Goal: Communication & Community: Answer question/provide support

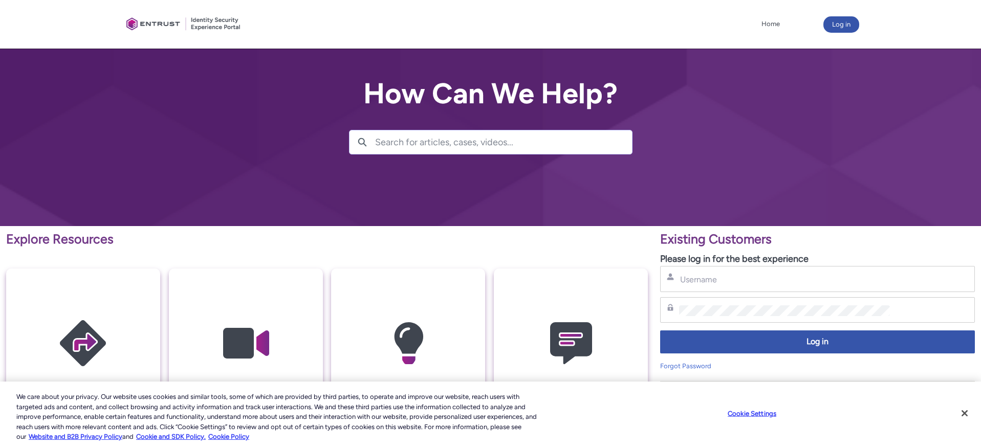
type input "[PERSON_NAME][EMAIL_ADDRESS][PERSON_NAME][DOMAIN_NAME]"
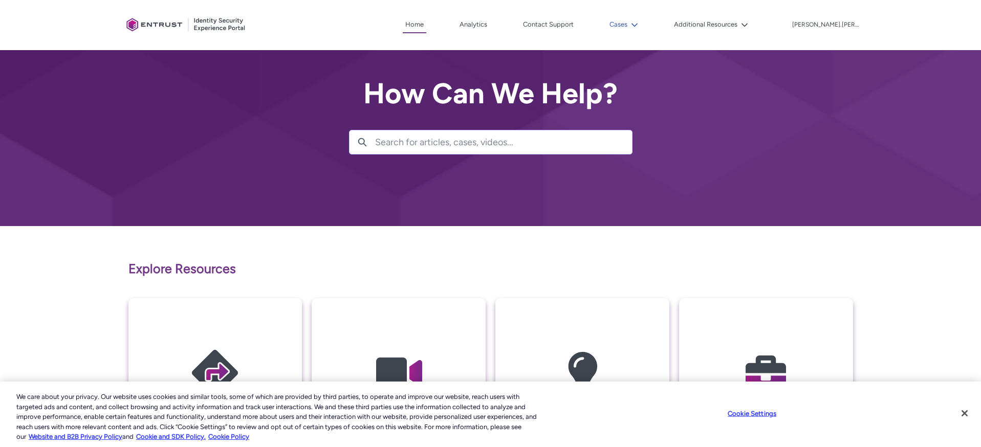
click at [628, 28] on button "Cases" at bounding box center [624, 24] width 34 height 15
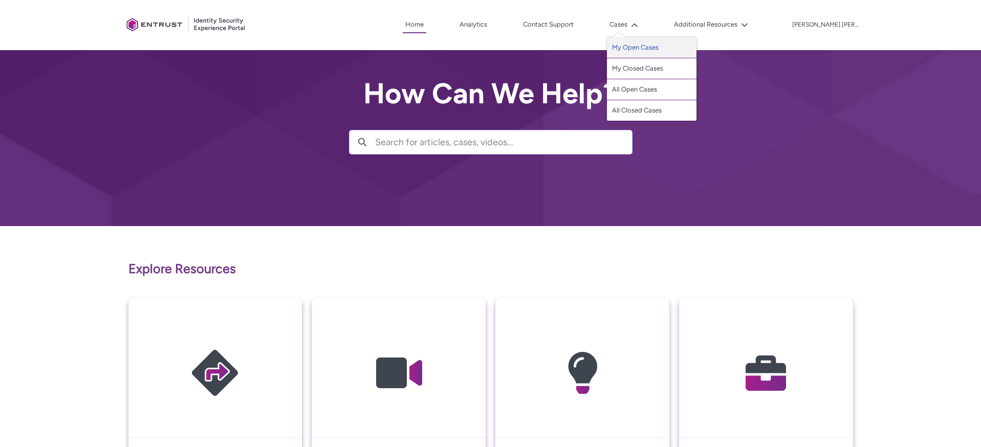
click at [638, 42] on link "My Open Cases" at bounding box center [652, 47] width 90 height 21
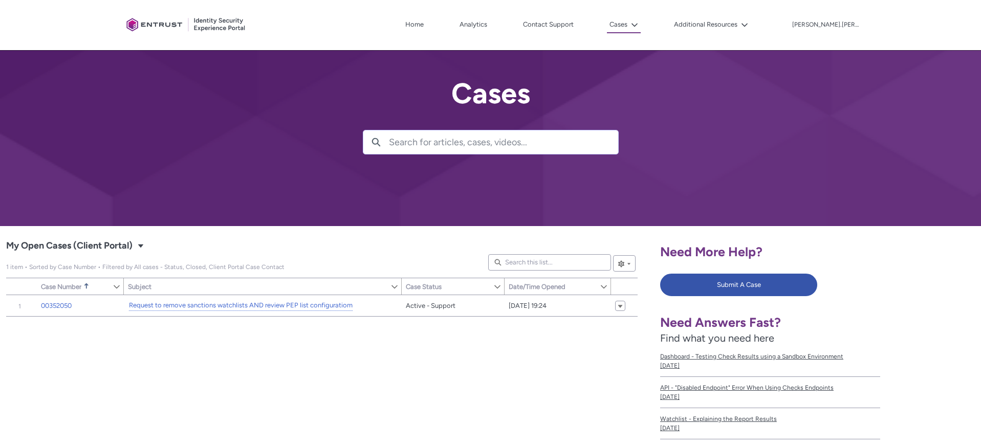
scroll to position [36, 0]
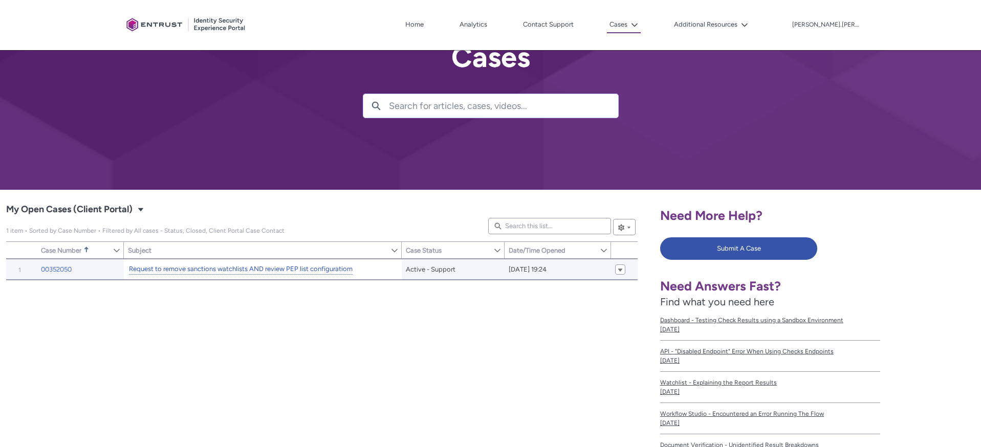
click at [293, 264] on link "Request to remove sanctions watchlists AND review PEP list configuratiom" at bounding box center [241, 269] width 224 height 11
type input "166"
type input "555"
type input "197"
type input "204"
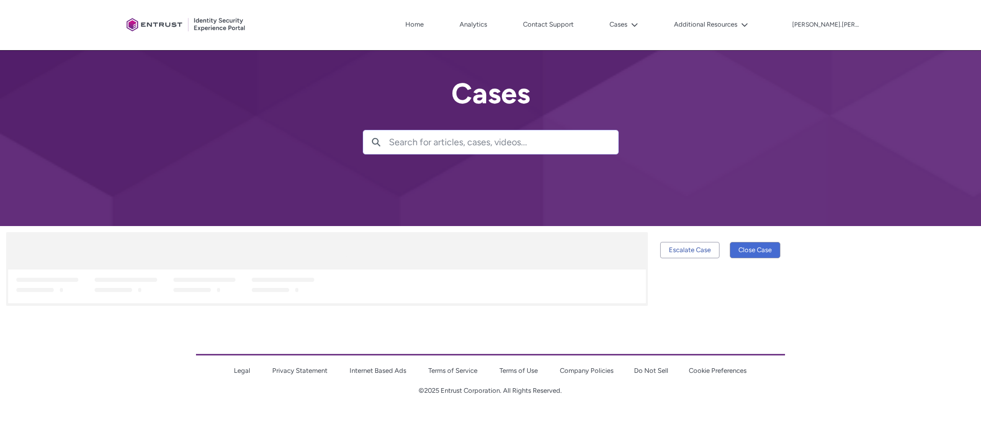
click at [293, 268] on div at bounding box center [326, 269] width 641 height 74
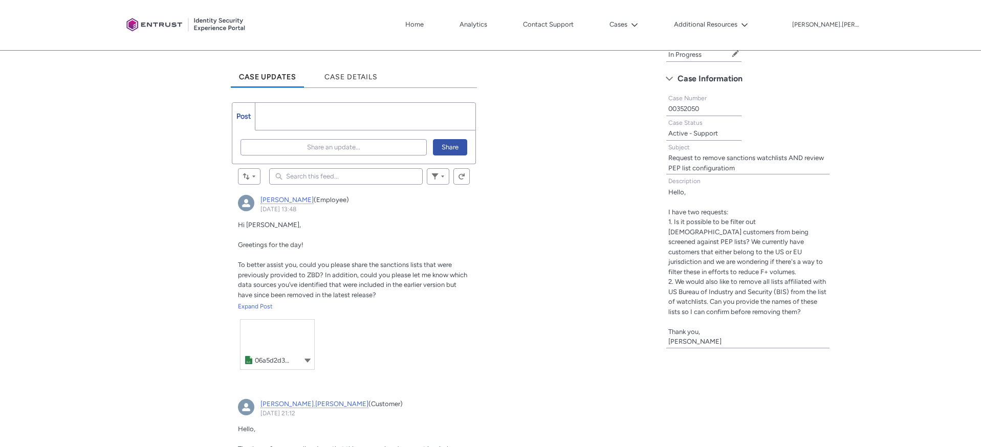
scroll to position [266, 0]
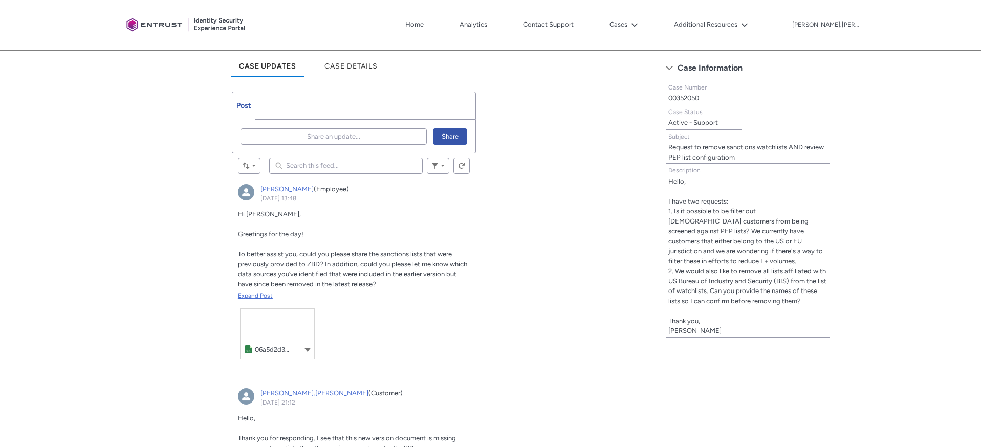
click at [260, 293] on div "Expand Post" at bounding box center [354, 295] width 232 height 9
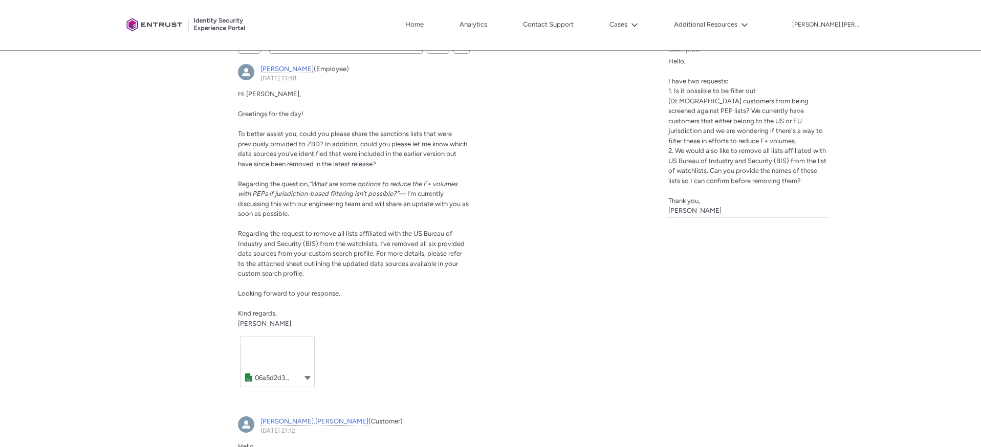
scroll to position [387, 0]
click at [277, 365] on link "Mayank, 11 October 2025 at 13:48" at bounding box center [277, 361] width 74 height 50
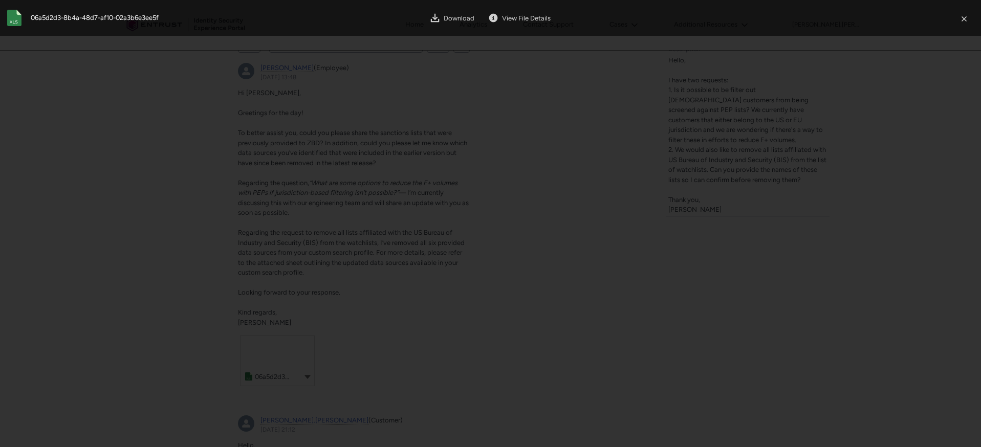
scroll to position [1383, 0]
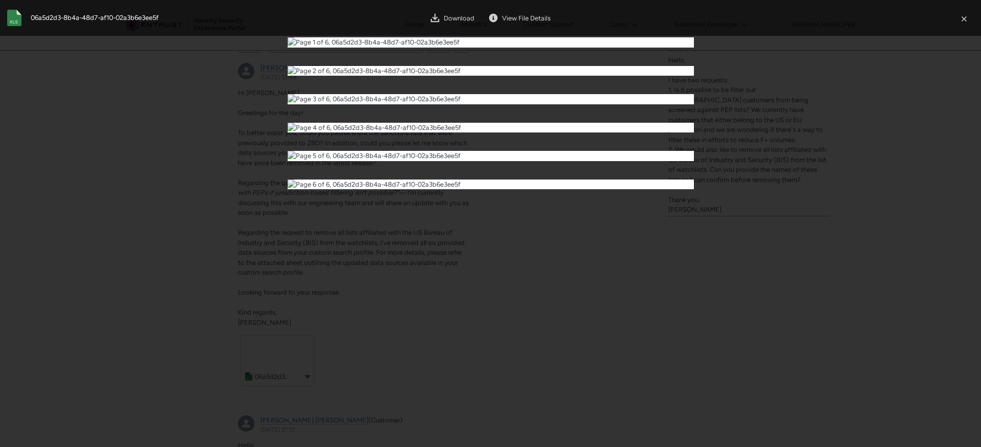
type input "1"
click at [244, 206] on div at bounding box center [490, 103] width 981 height 206
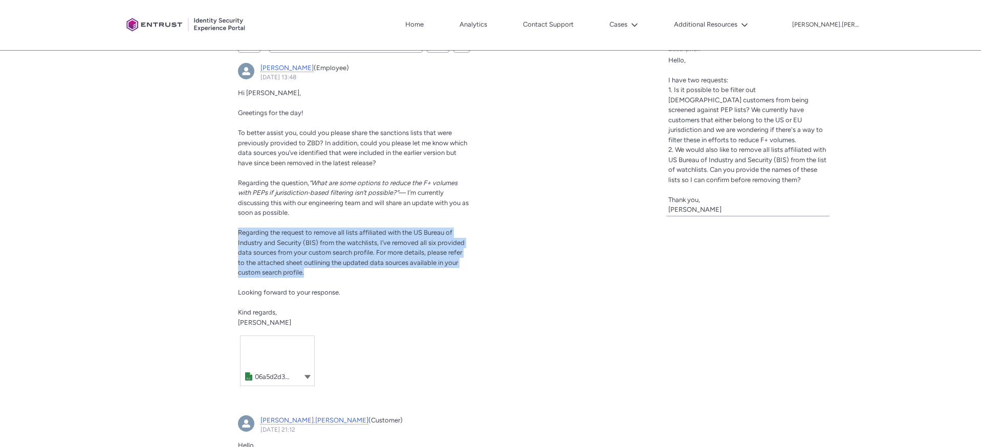
drag, startPoint x: 239, startPoint y: 234, endPoint x: 310, endPoint y: 272, distance: 80.1
click at [308, 272] on p "Regarding the request to remove all lists affiliated with the US Bureau of Indu…" at bounding box center [354, 253] width 232 height 50
click at [271, 354] on link "Mayank, 11 October 2025 at 13:48" at bounding box center [277, 361] width 74 height 50
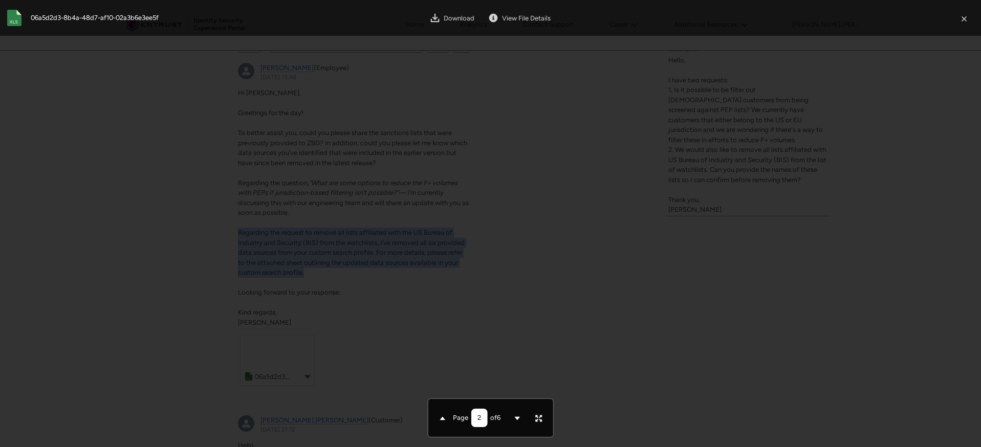
type input "1"
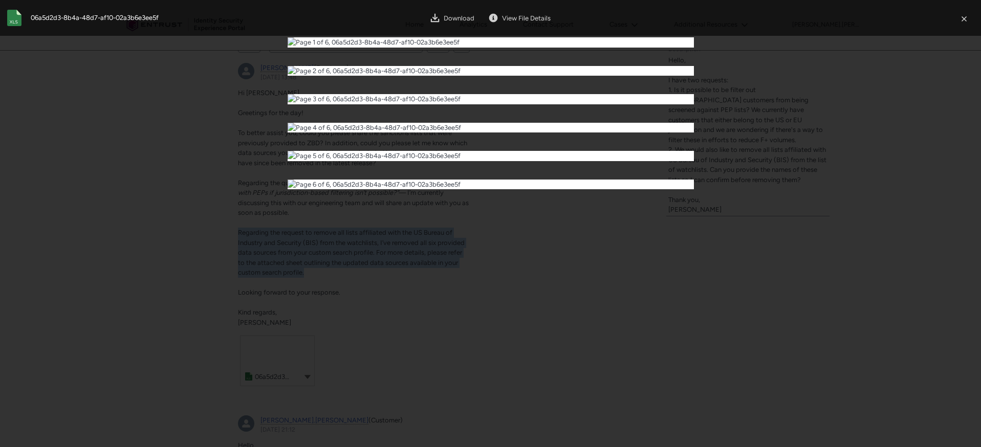
scroll to position [0, 0]
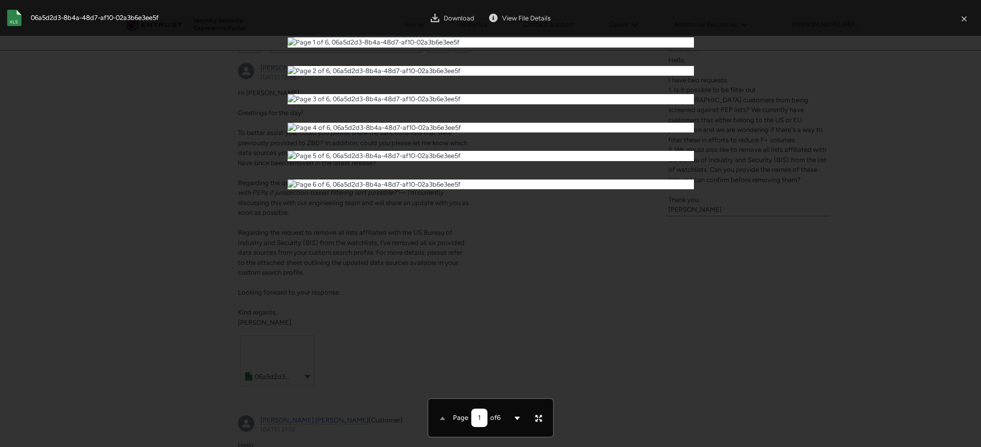
click at [272, 206] on div at bounding box center [490, 103] width 981 height 206
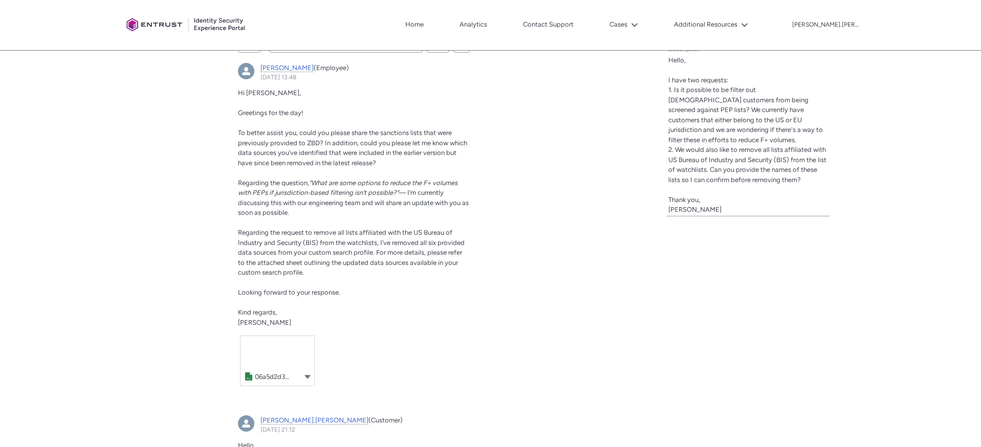
click at [308, 378] on icon "Mayank, 11 October 2025 at 13:48" at bounding box center [307, 377] width 6 height 4
click at [318, 391] on link "Download" at bounding box center [332, 392] width 59 height 17
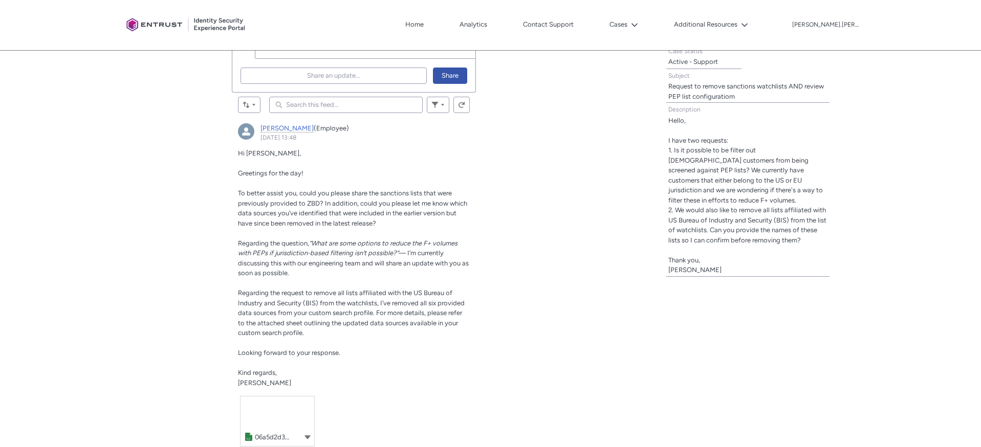
scroll to position [294, 0]
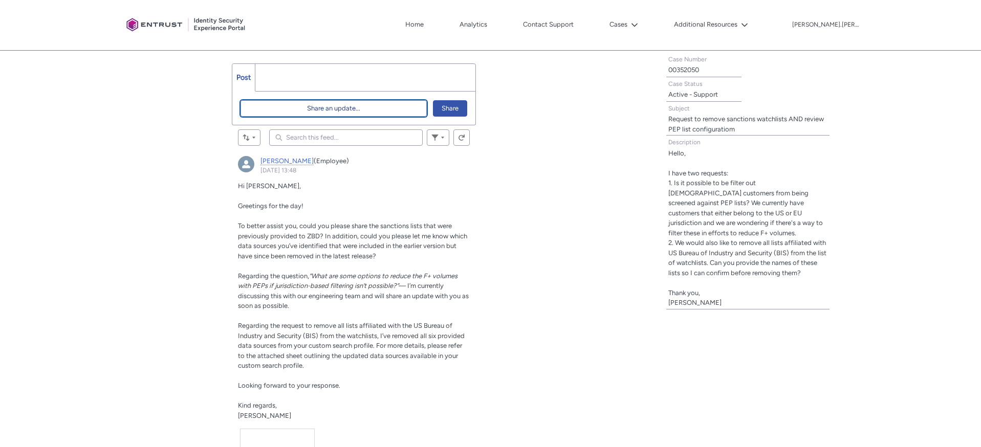
click at [300, 104] on button "Share an update..." at bounding box center [333, 108] width 186 height 16
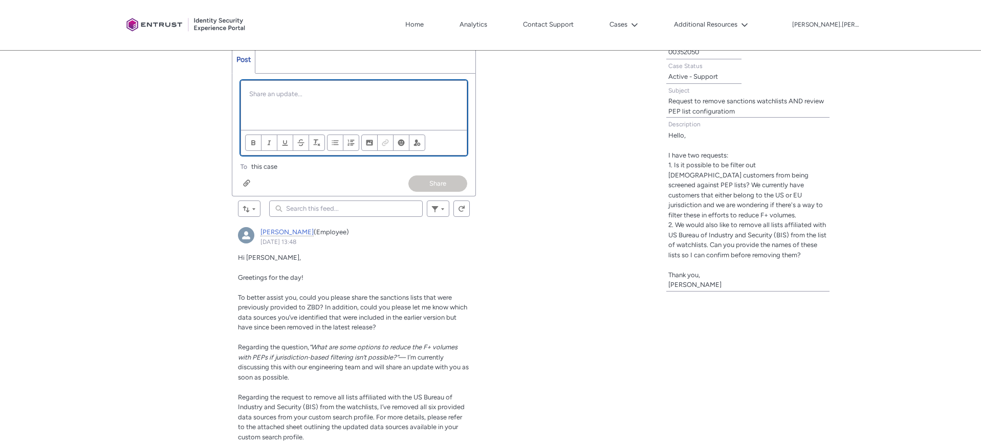
scroll to position [312, 0]
click at [247, 183] on div "Chatter Publisher" at bounding box center [246, 183] width 7 height 8
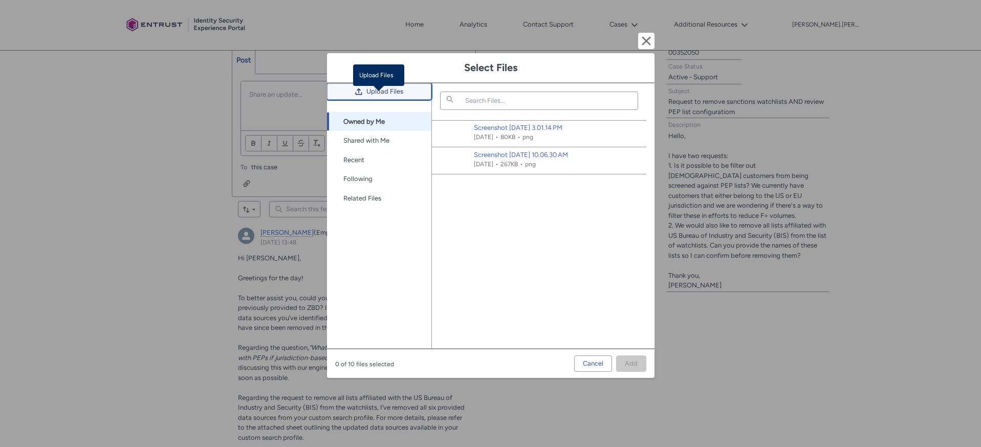
click at [381, 99] on span "Upload Files" at bounding box center [384, 91] width 37 height 15
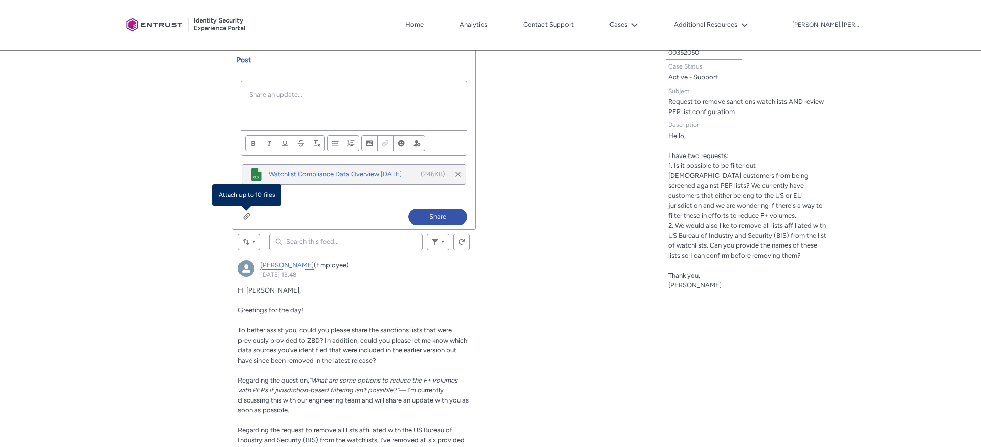
click at [309, 244] on input "Search this feed..." at bounding box center [345, 242] width 153 height 16
click at [309, 110] on div "Chatter Publisher" at bounding box center [354, 105] width 226 height 49
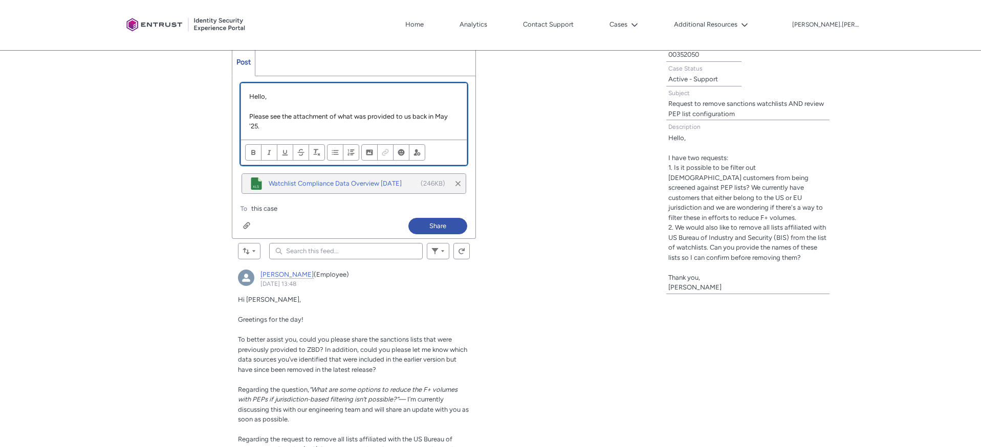
scroll to position [308, 0]
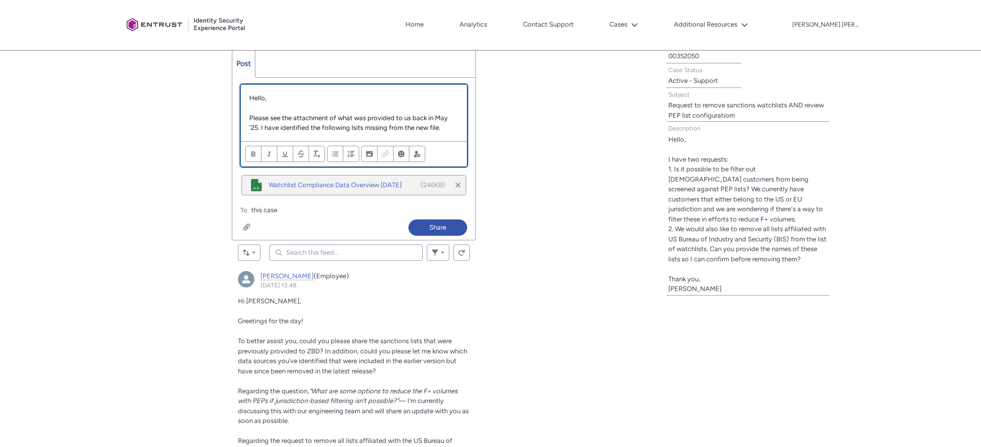
click at [357, 129] on p "Please see the attachment of what was provided to us back in May '25. I have id…" at bounding box center [353, 123] width 209 height 20
click at [448, 129] on p "Please see the attachment of what was provided to us back in May '25. I have id…" at bounding box center [353, 123] width 209 height 20
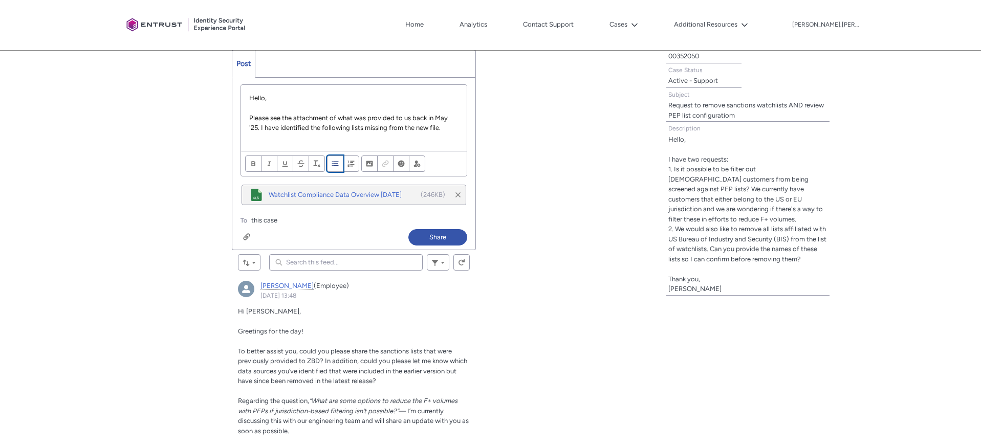
click at [335, 163] on span "Align text" at bounding box center [334, 164] width 7 height 8
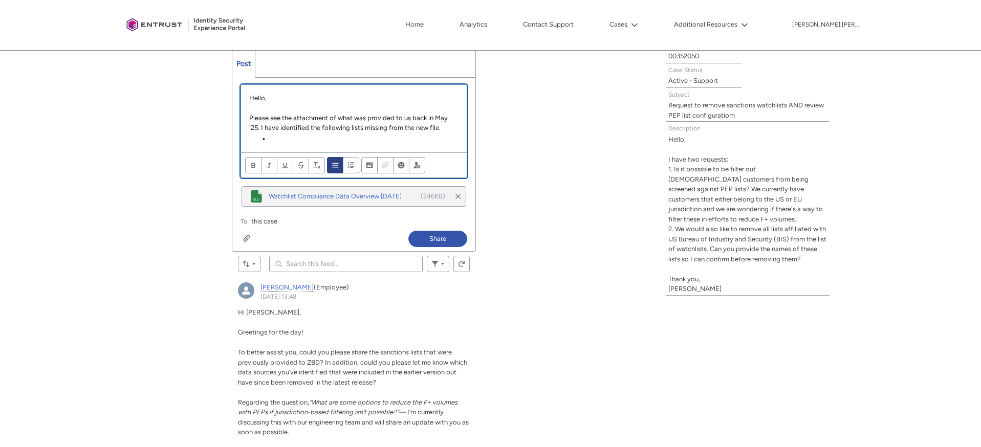
paste div "Chatter Publisher"
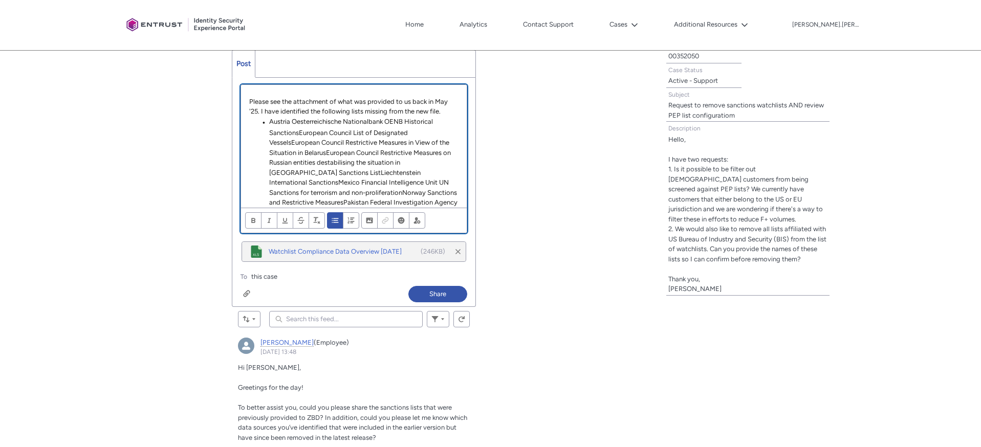
scroll to position [0, 0]
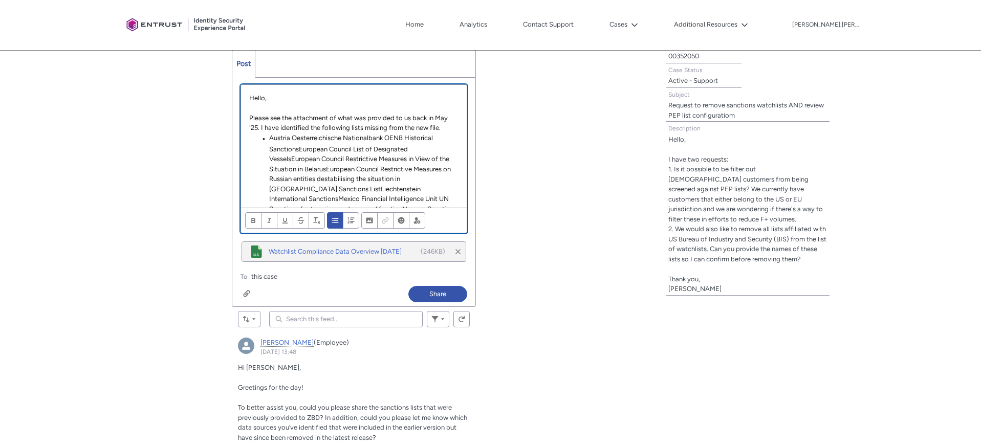
click at [299, 148] on li "Austria Oesterreichische Nationalbank OENB Historical SanctionsEuropean Council…" at bounding box center [358, 213] width 199 height 161
click at [292, 181] on li "European Council List of Designated VesselsEuropean Council Restrictive Measure…" at bounding box center [358, 224] width 199 height 141
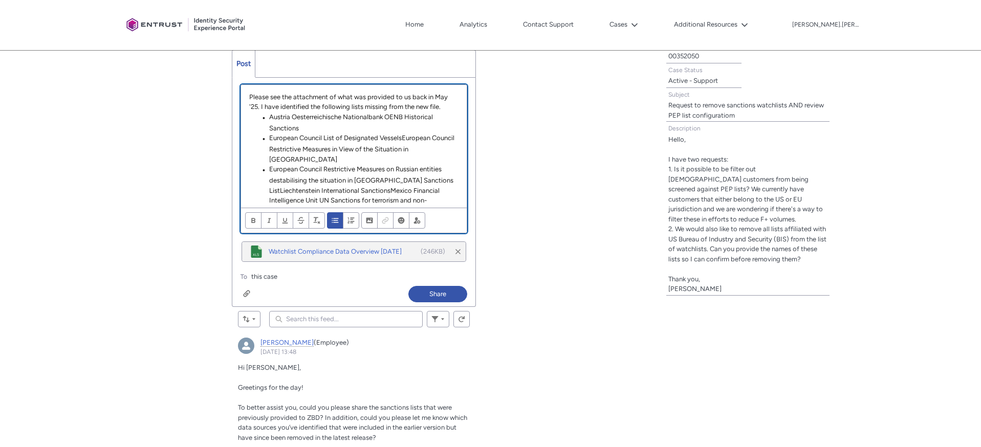
scroll to position [26, 0]
click at [391, 177] on li "European Council Restrictive Measures on Russian entities destabilising the sit…" at bounding box center [358, 219] width 199 height 121
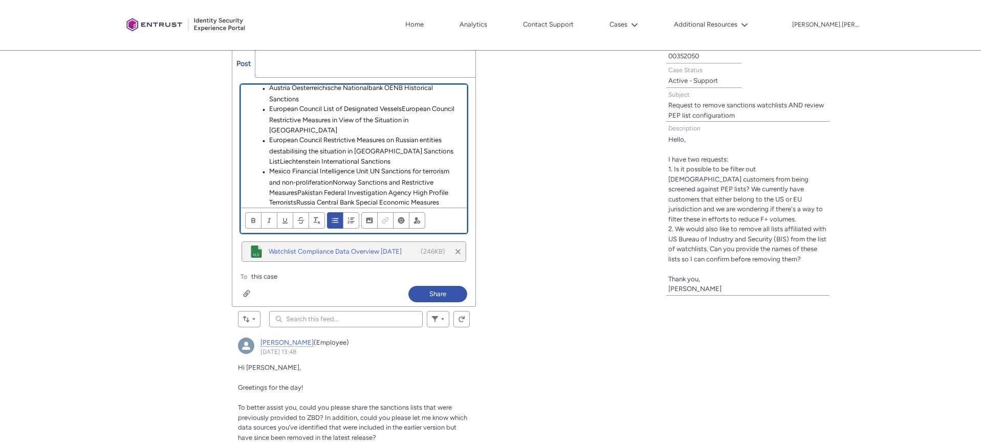
scroll to position [53, 0]
click at [300, 181] on li "Mexico Financial Intelligence Unit UN Sanctions for terrorism and non-prolifera…" at bounding box center [358, 208] width 199 height 91
click at [299, 181] on li "Mexico Financial Intelligence Unit UN Sanctions for terrorism and non-prolifera…" at bounding box center [358, 208] width 199 height 91
click at [309, 181] on li "Pakistan Federal Investigation Agency High Profile TerroristsRussia Central Ban…" at bounding box center [358, 199] width 199 height 71
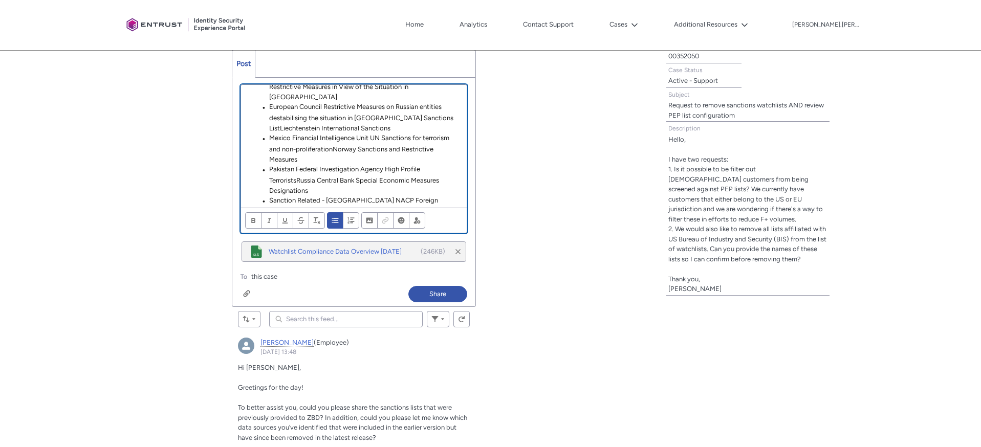
scroll to position [110, 0]
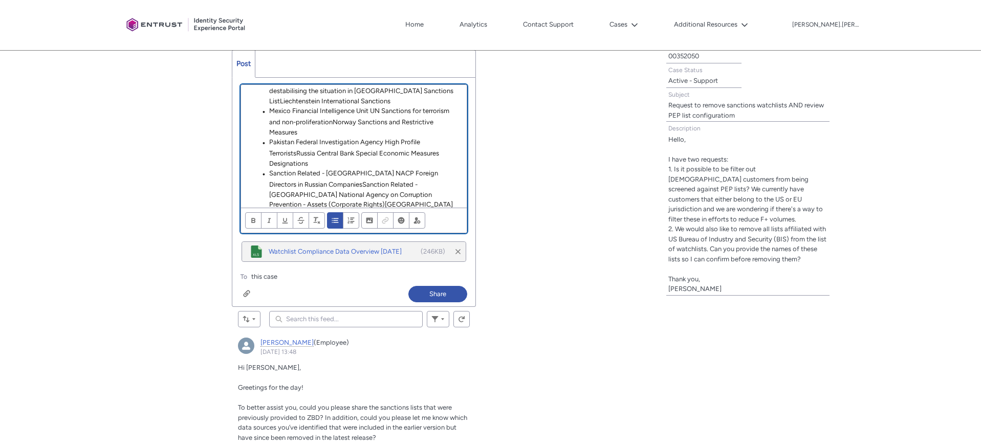
click at [418, 185] on li "Sanction Related - [GEOGRAPHIC_DATA] NACP Foreign Directors in Russian Companie…" at bounding box center [358, 193] width 199 height 51
click at [303, 176] on li "Sanction Related - [GEOGRAPHIC_DATA] NACP Foreign Directors in Russian Companie…" at bounding box center [358, 188] width 199 height 41
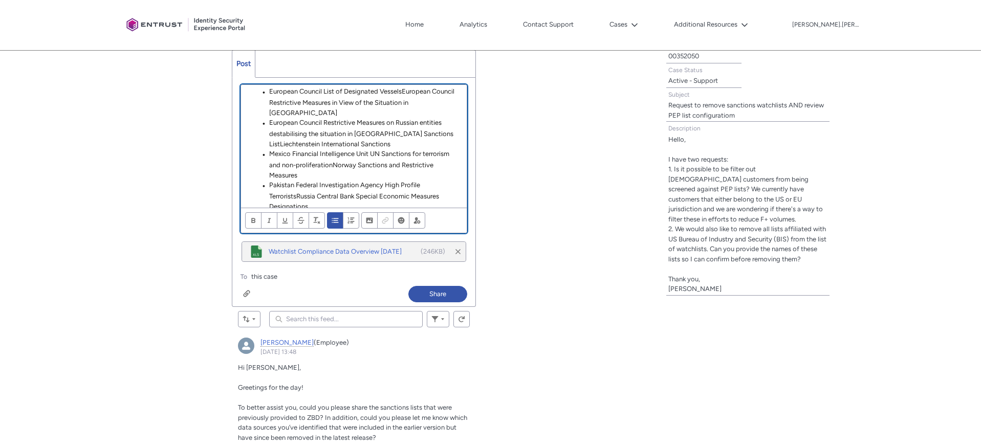
scroll to position [65, 0]
click at [331, 156] on li "Mexico Financial Intelligence Unit UN Sanctions for terrorism and non-prolifera…" at bounding box center [358, 166] width 199 height 31
click at [375, 129] on li "European Council Restrictive Measures on Russian entities destabilising the sit…" at bounding box center [358, 136] width 199 height 31
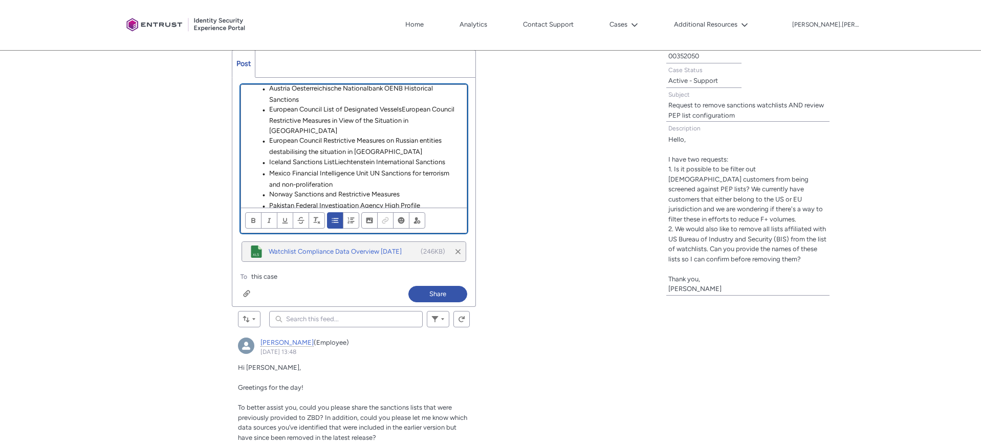
scroll to position [29, 0]
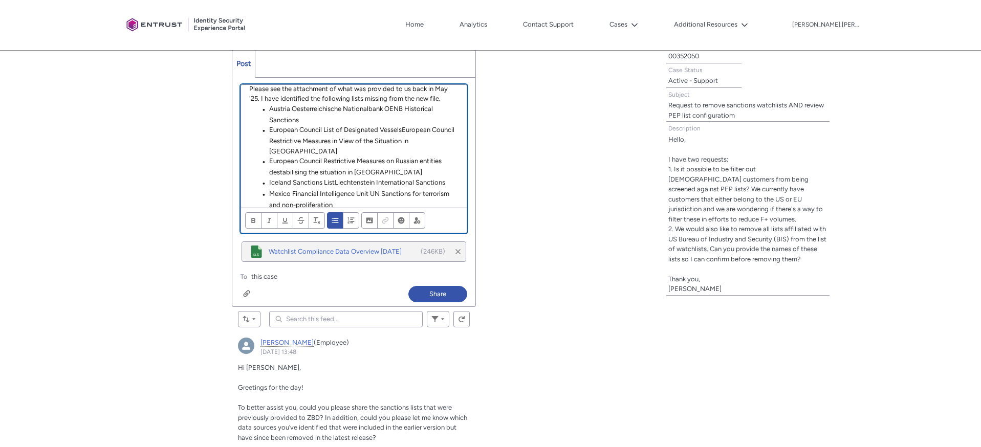
drag, startPoint x: 401, startPoint y: 128, endPoint x: 403, endPoint y: 160, distance: 31.8
click at [401, 128] on li "European Council List of Designated VesselsEuropean Council Restrictive Measure…" at bounding box center [358, 140] width 199 height 31
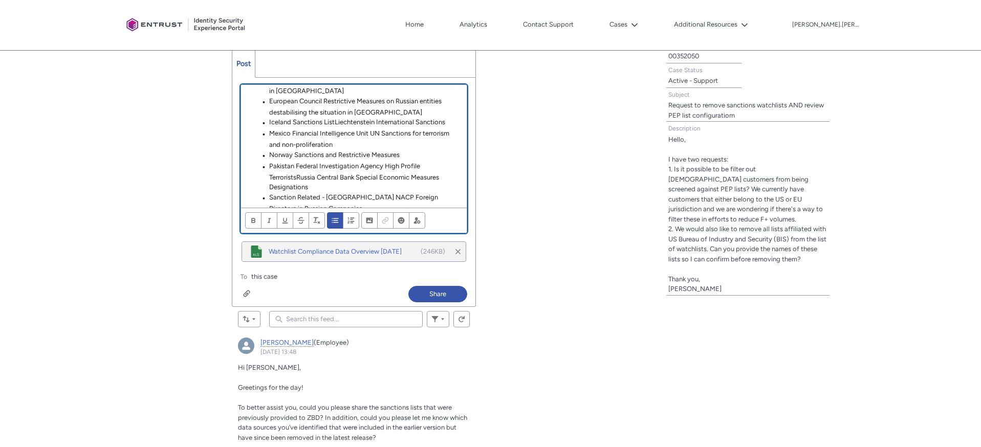
scroll to position [99, 0]
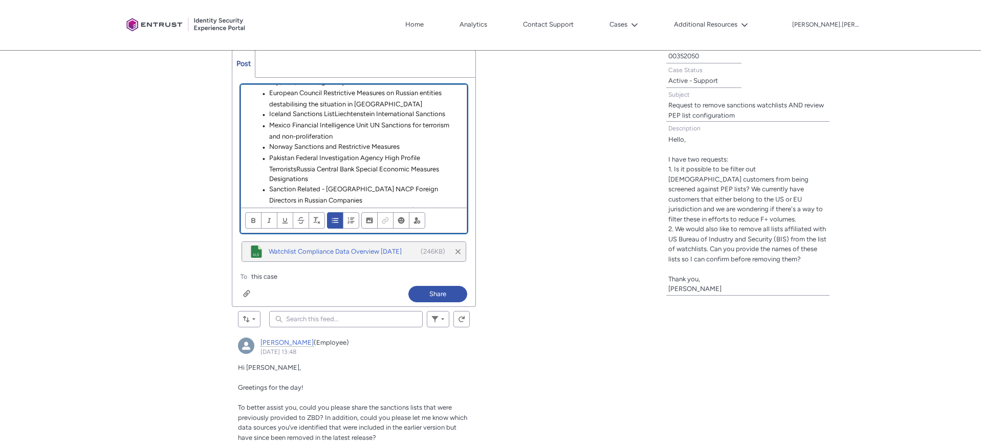
click at [297, 169] on li "Pakistan Federal Investigation Agency High Profile TerroristsRussia Central Ban…" at bounding box center [358, 168] width 199 height 31
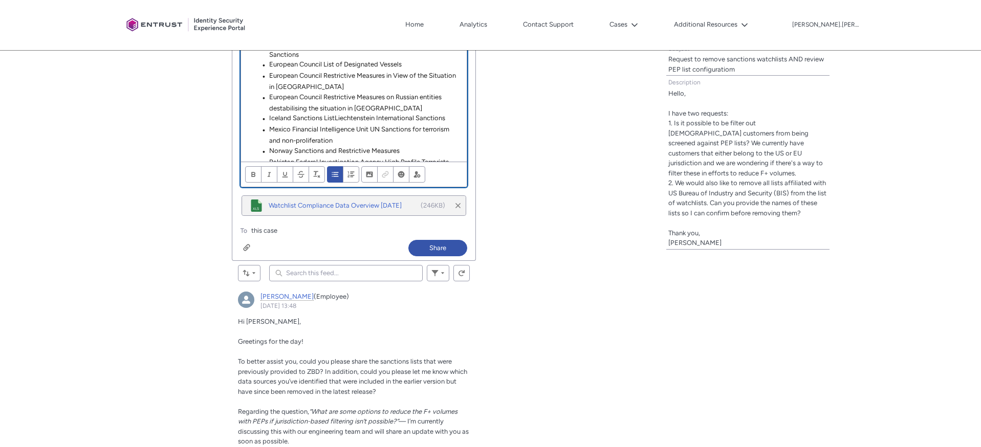
scroll to position [52, 0]
click at [334, 114] on li "Iceland Sanctions ListLiechtenstein International Sanctions" at bounding box center [358, 114] width 199 height 11
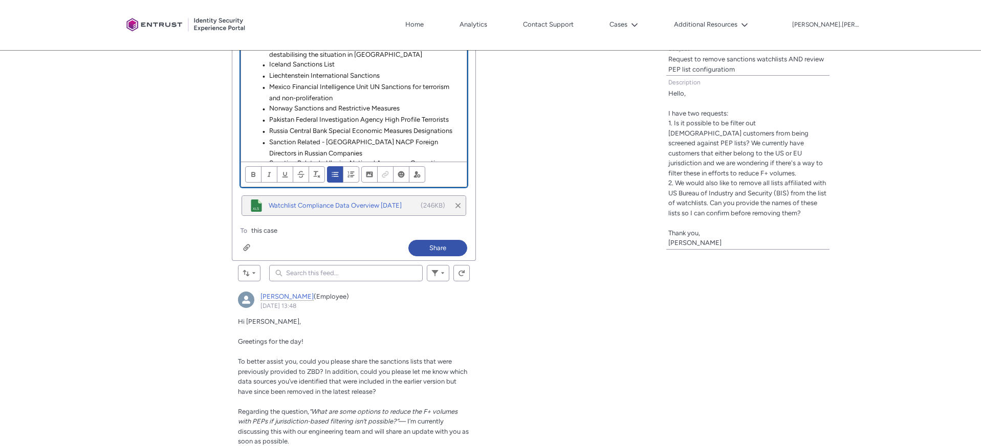
scroll to position [140, 0]
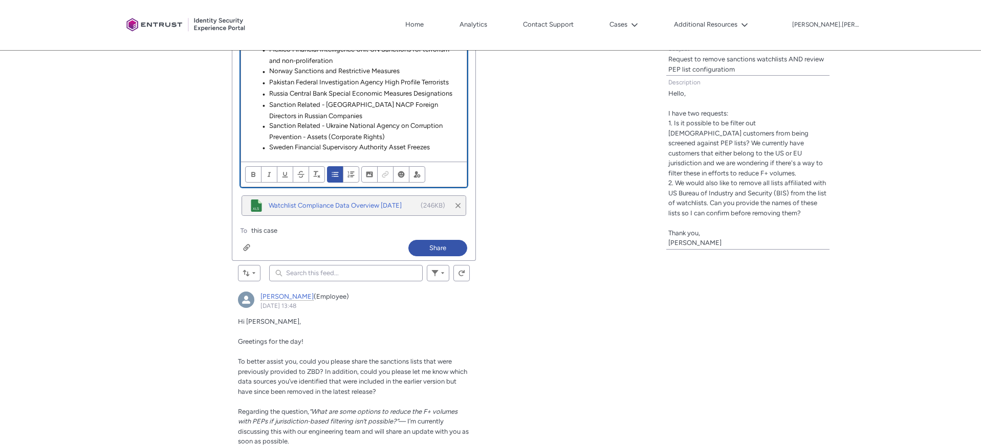
click at [443, 147] on li "Sweden Financial Supervisory Authority Asset Freezes" at bounding box center [358, 147] width 199 height 11
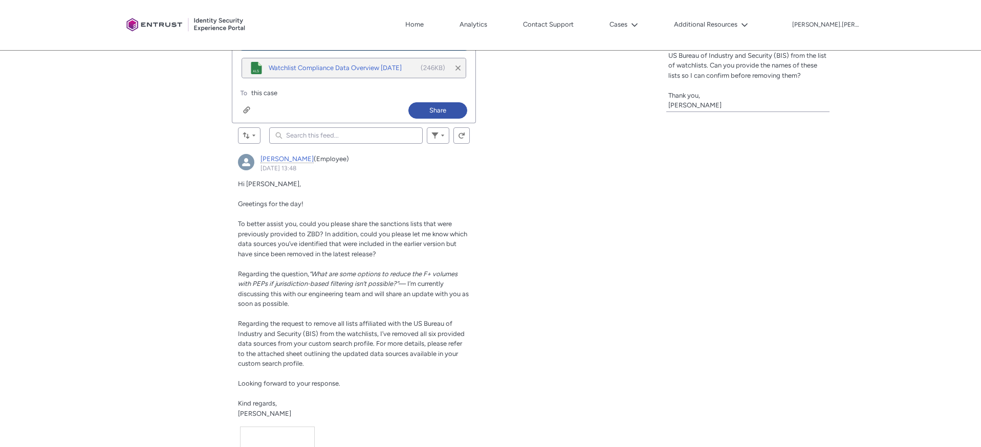
scroll to position [495, 0]
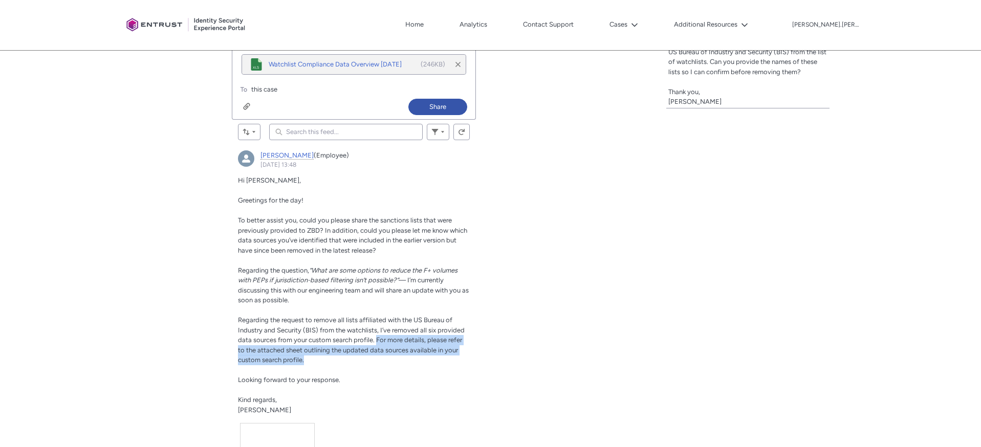
drag, startPoint x: 375, startPoint y: 341, endPoint x: 370, endPoint y: 355, distance: 14.6
click at [370, 355] on p "Regarding the request to remove all lists affiliated with the US Bureau of Indu…" at bounding box center [354, 340] width 232 height 50
copy span "For more details, please refer to the attached sheet outlining the updated data…"
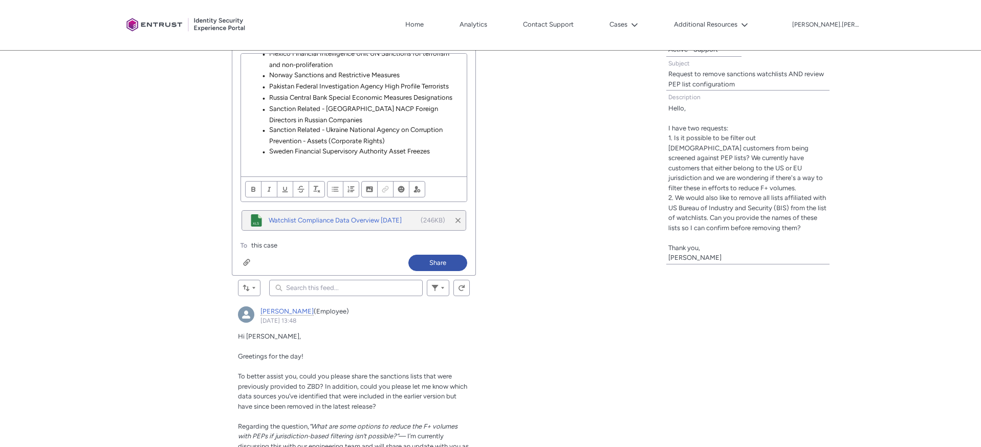
scroll to position [335, 0]
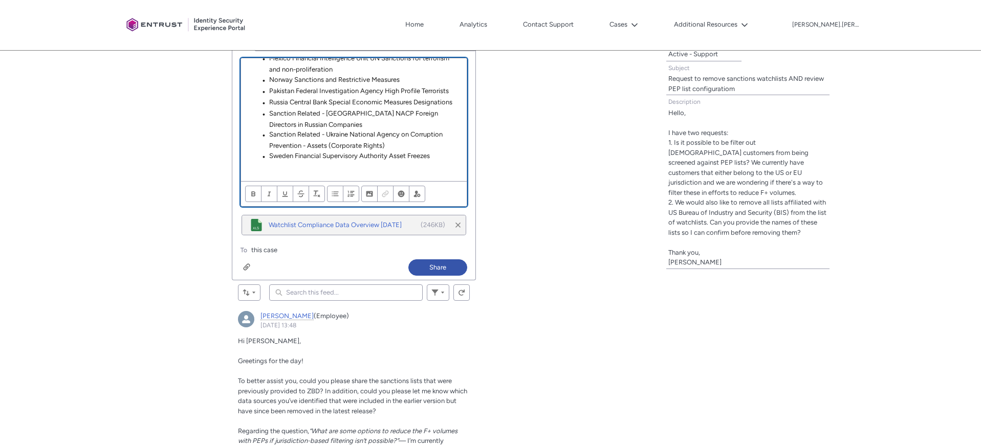
click at [294, 171] on p "Chatter Publisher" at bounding box center [353, 167] width 209 height 10
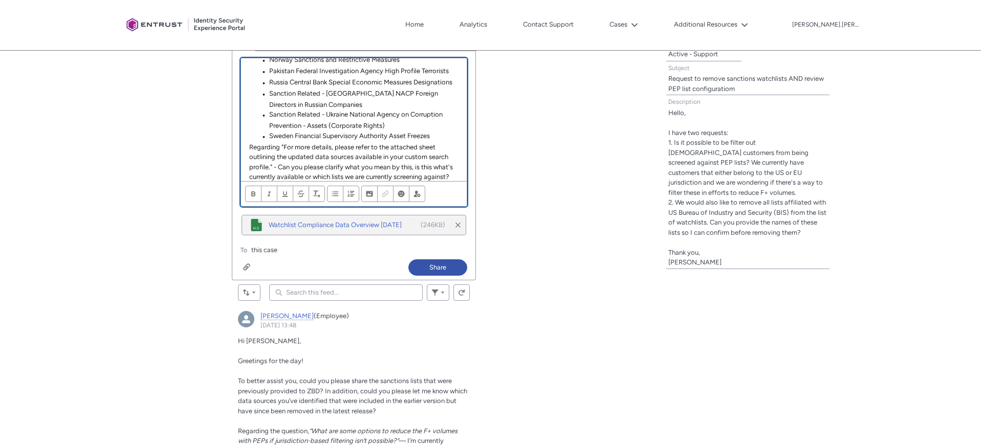
scroll to position [189, 0]
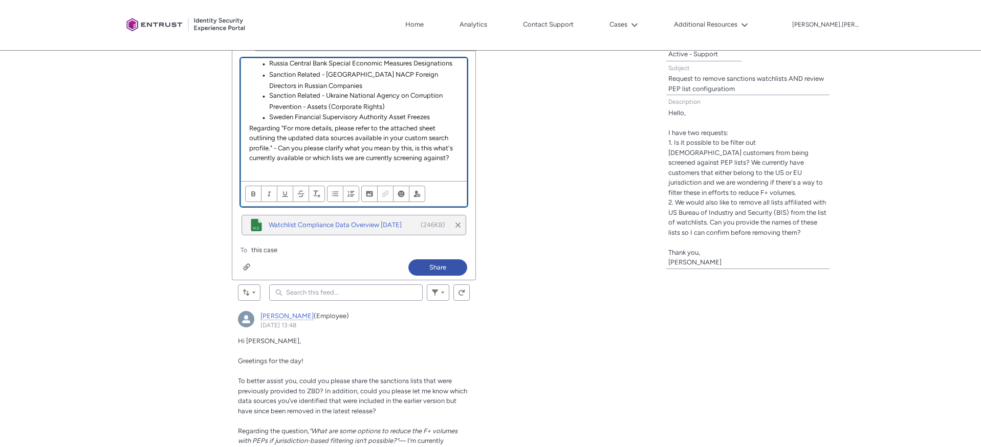
click at [304, 157] on p "Regarding "For more details, please refer to the attached sheet outlining the u…" at bounding box center [353, 143] width 209 height 40
click at [421, 157] on p "Regarding "For more details, please refer to the attached sheet outlining the u…" at bounding box center [353, 148] width 209 height 50
click at [436, 157] on p "Regarding "For more details, please refer to the attached sheet outlining the u…" at bounding box center [353, 151] width 209 height 50
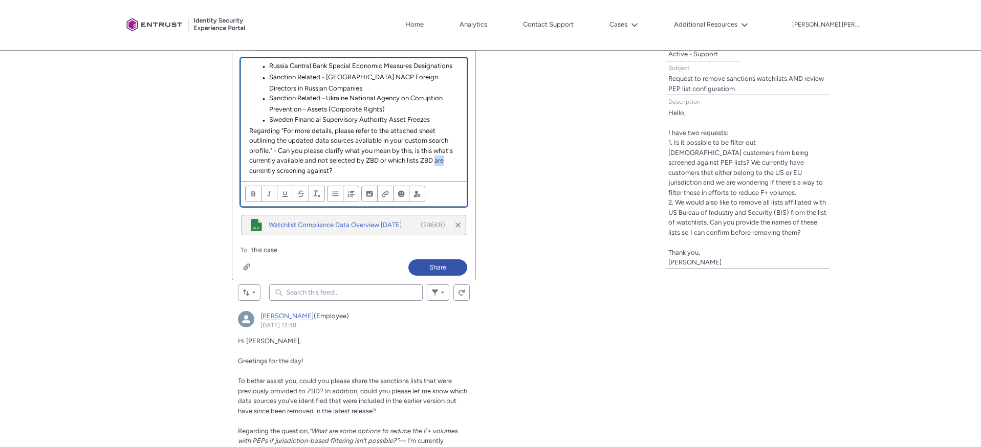
scroll to position [186, 0]
click at [362, 172] on p "Regarding "For more details, please refer to the attached sheet outlining the u…" at bounding box center [353, 151] width 209 height 50
click at [437, 116] on li "Sweden Financial Supervisory Authority Asset Freezes" at bounding box center [358, 120] width 199 height 11
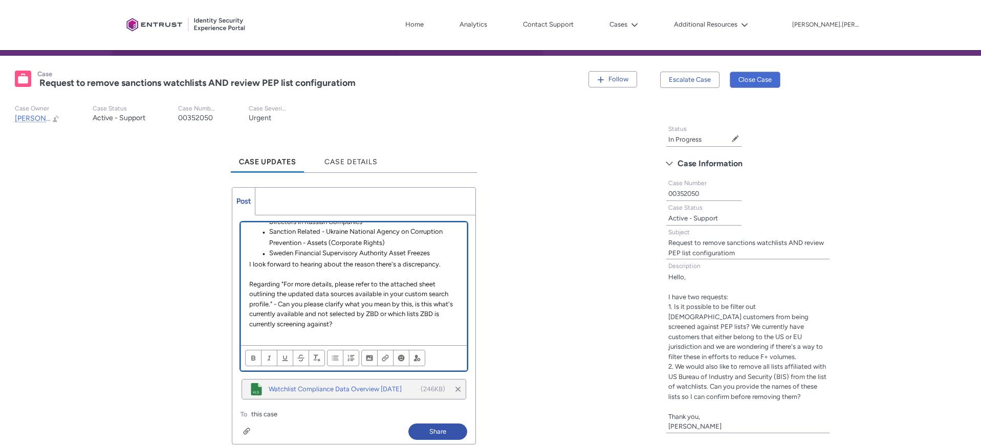
scroll to position [219, 0]
click at [445, 262] on p "I look forward to hearing about the reason there's a discrepancy." at bounding box center [353, 262] width 209 height 10
click at [250, 283] on p "Regarding "For more details, please refer to the attached sheet outlining the u…" at bounding box center [353, 302] width 209 height 50
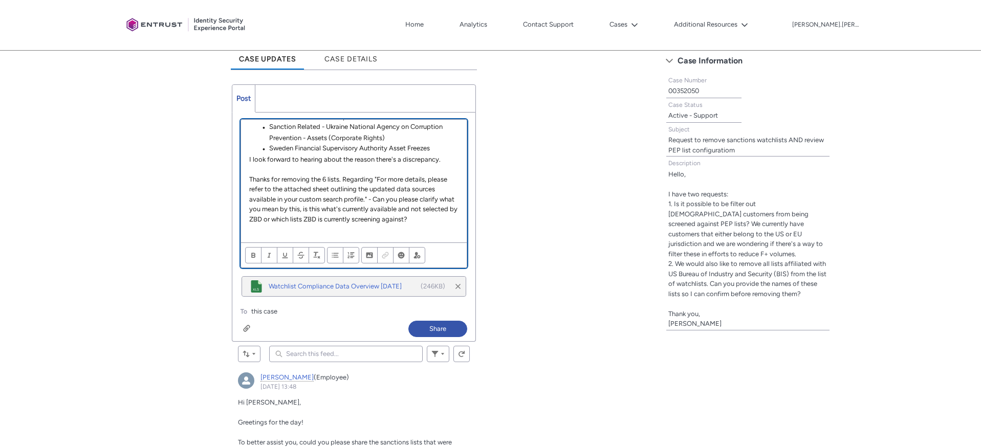
scroll to position [194, 0]
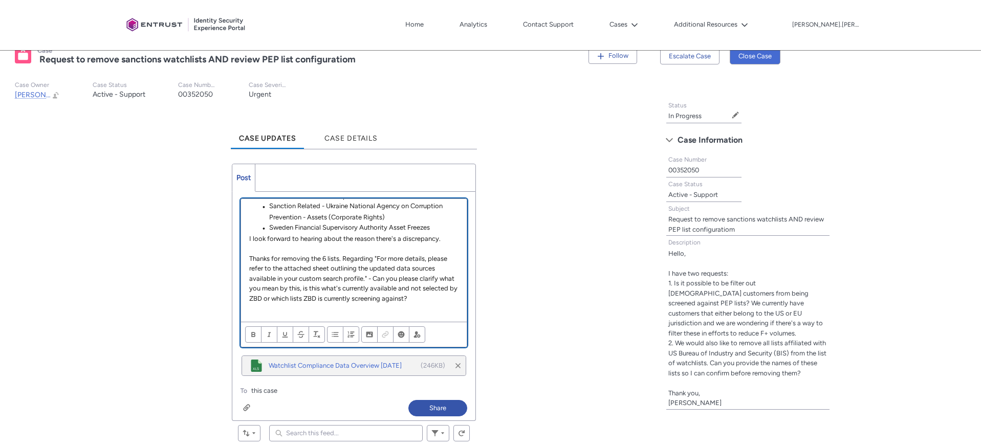
drag, startPoint x: 438, startPoint y: 239, endPoint x: 483, endPoint y: 264, distance: 51.3
click at [438, 240] on p "I look forward to hearing about the reason there's a discrepancy." at bounding box center [353, 239] width 209 height 10
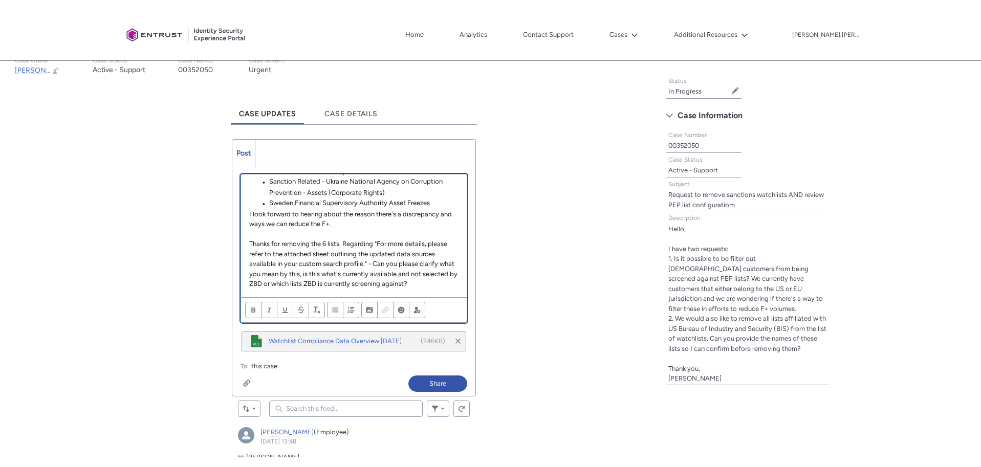
scroll to position [231, 0]
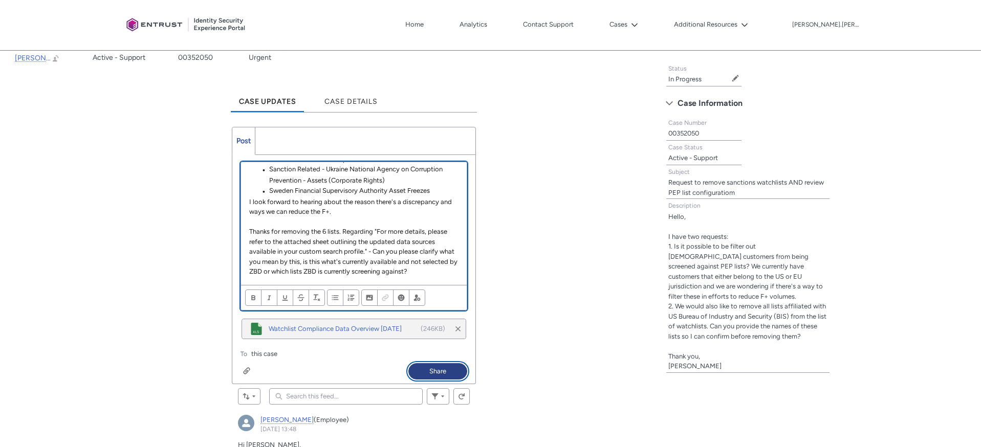
click at [443, 374] on button "Share" at bounding box center [437, 371] width 59 height 16
